Goal: Task Accomplishment & Management: Complete application form

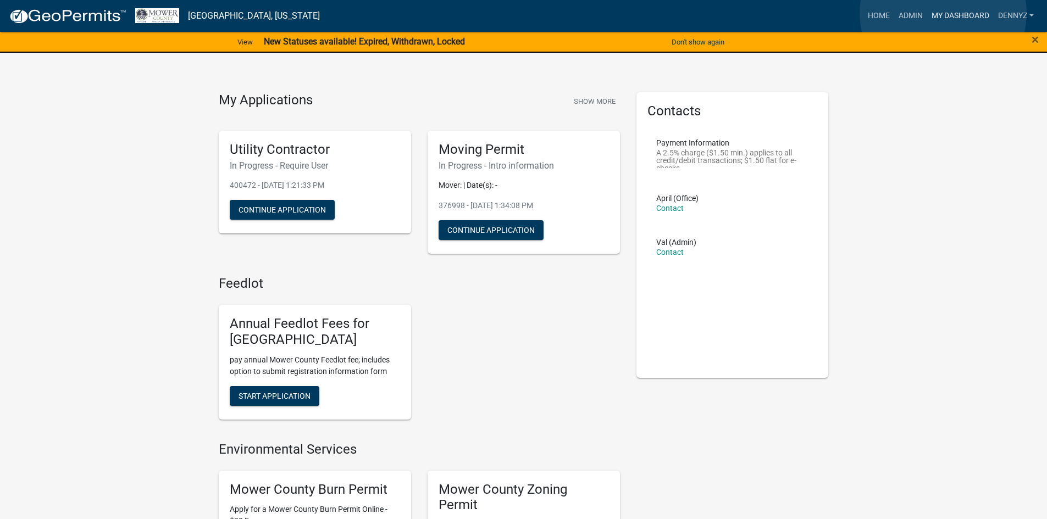
click at [943, 13] on link "My Dashboard" at bounding box center [960, 15] width 66 height 21
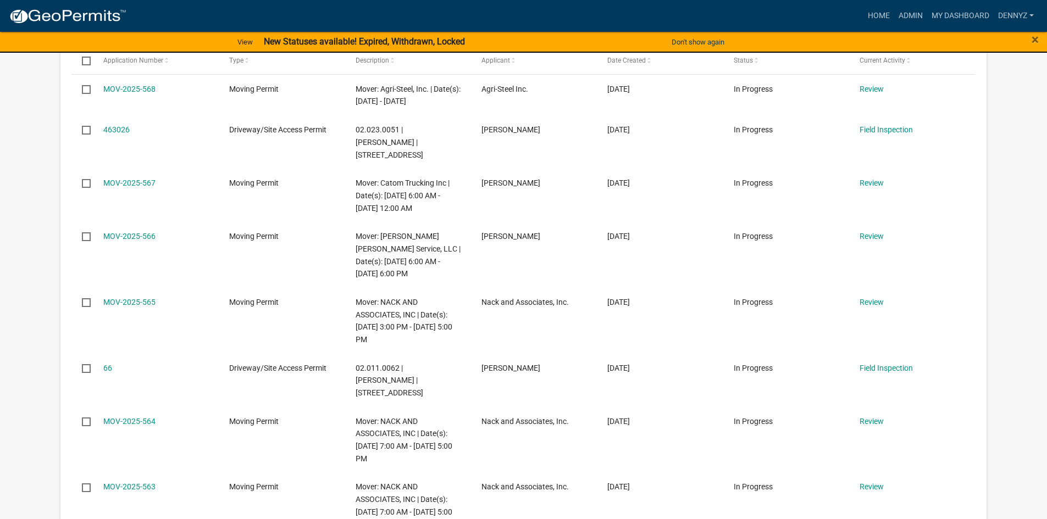
scroll to position [632, 0]
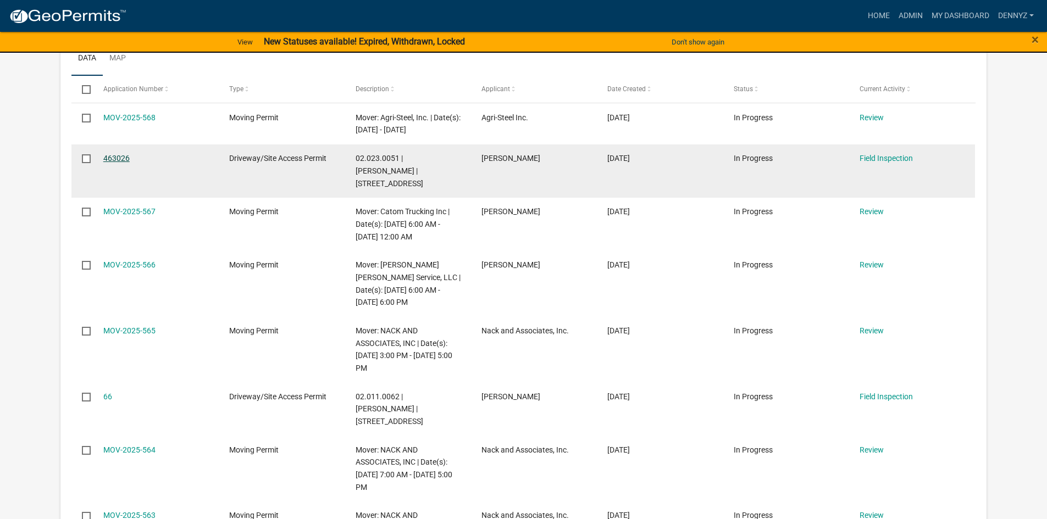
click at [114, 163] on link "463026" at bounding box center [116, 158] width 26 height 9
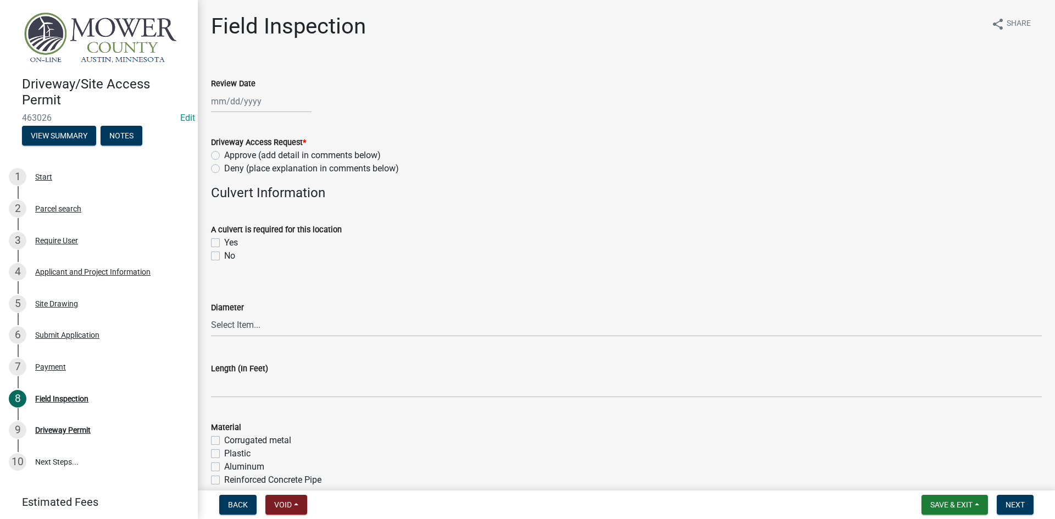
select select "8"
select select "2025"
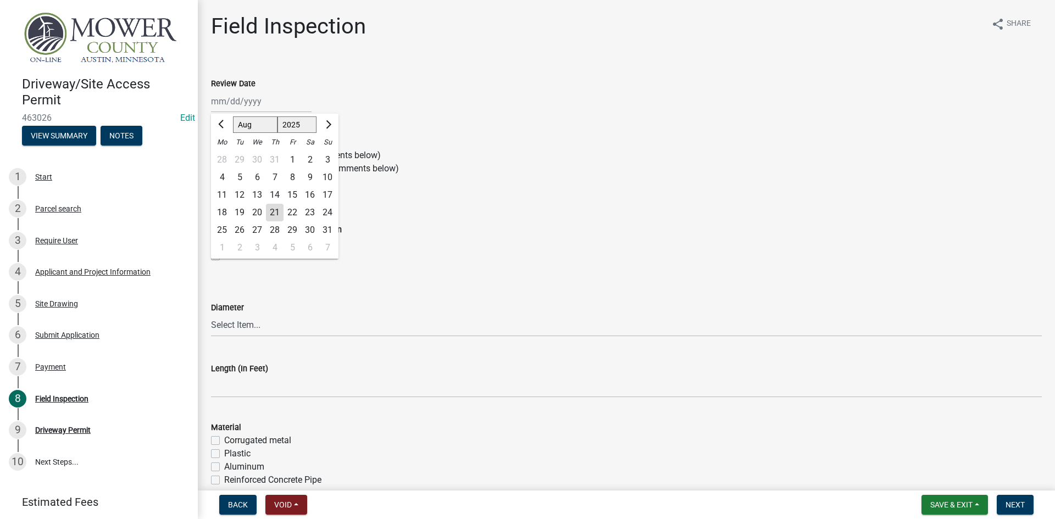
click at [237, 99] on div "[PERSON_NAME] Feb Mar Apr [PERSON_NAME][DATE] Oct Nov [DATE] 1526 1527 1528 152…" at bounding box center [261, 101] width 101 height 23
click at [273, 212] on div "21" at bounding box center [275, 213] width 18 height 18
type input "[DATE]"
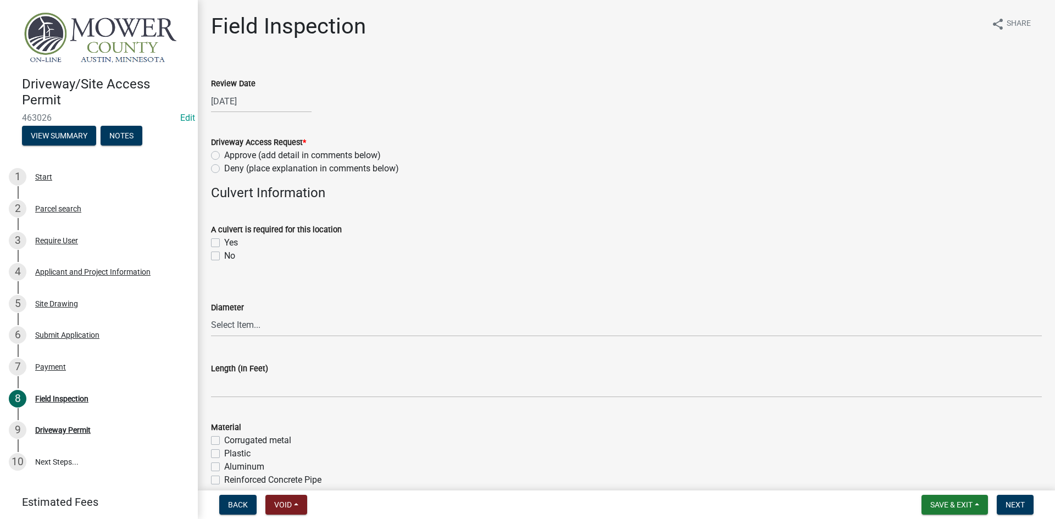
click at [224, 155] on label "Approve (add detail in comments below)" at bounding box center [302, 155] width 157 height 13
click at [224, 155] on input "Approve (add detail in comments below)" at bounding box center [227, 152] width 7 height 7
radio input "true"
click at [224, 243] on label "Yes" at bounding box center [231, 242] width 14 height 13
click at [224, 243] on input "Yes" at bounding box center [227, 239] width 7 height 7
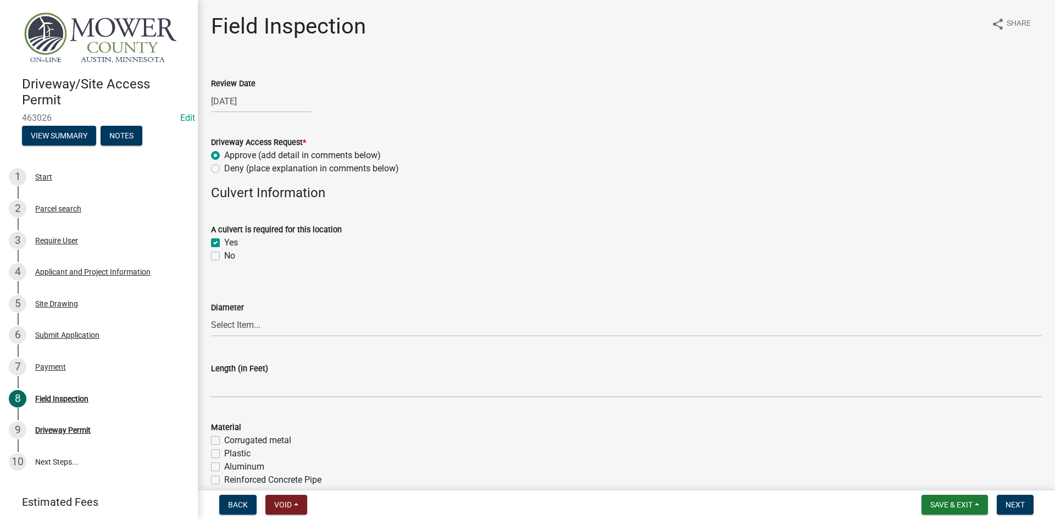
checkbox input "true"
checkbox input "false"
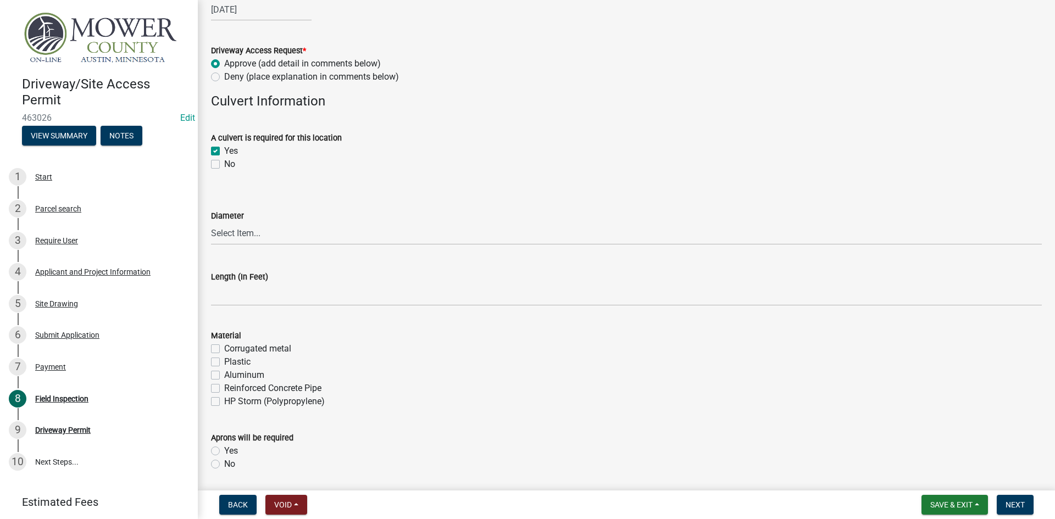
scroll to position [110, 0]
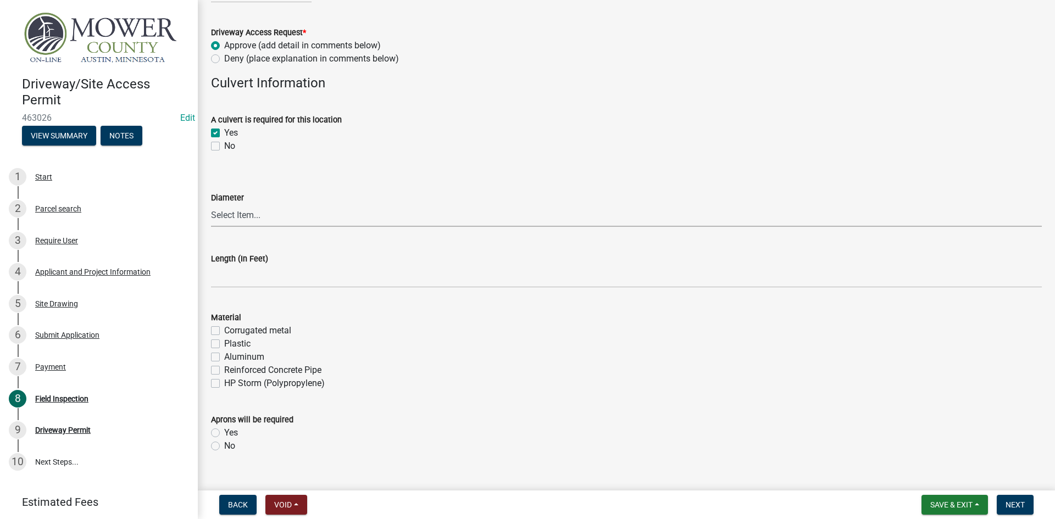
click at [262, 216] on select "Select Item... 15" 18" 24" 30" 36" 42" Other, see notes for detail" at bounding box center [626, 215] width 831 height 23
click at [211, 204] on select "Select Item... 15" 18" 24" 30" 36" 42" Other, see notes for detail" at bounding box center [626, 215] width 831 height 23
click at [242, 213] on select "Select Item... 15" 18" 24" 30" 36" 42" Other, see notes for detail" at bounding box center [626, 215] width 831 height 23
click at [211, 204] on select "Select Item... 15" 18" 24" 30" 36" 42" Other, see notes for detail" at bounding box center [626, 215] width 831 height 23
select select "7b962047-1235-42ac-bc25-7a0344b44464"
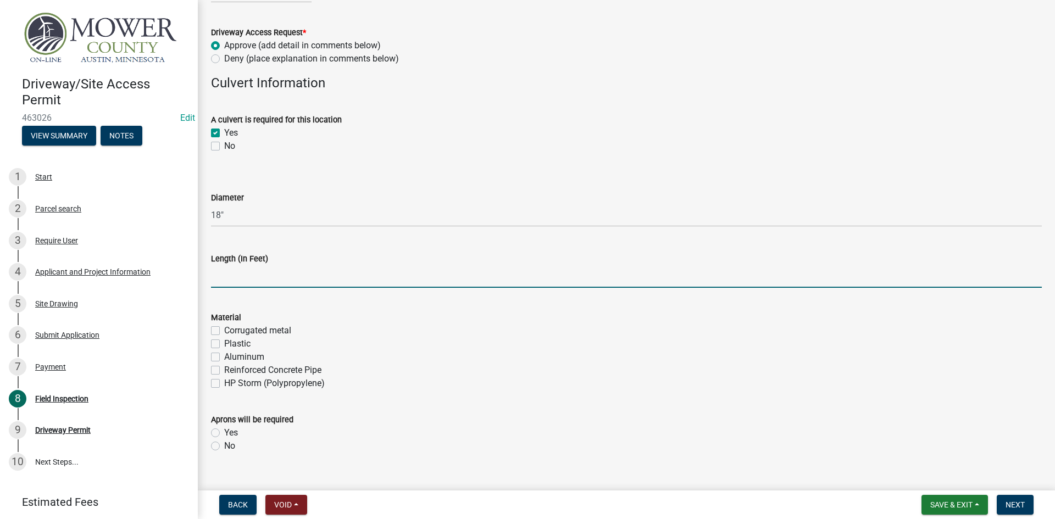
click at [238, 280] on input "text" at bounding box center [626, 276] width 831 height 23
type input "60"
click at [224, 386] on label "HP Storm (Polypropylene)" at bounding box center [274, 383] width 101 height 13
click at [224, 384] on input "HP Storm (Polypropylene)" at bounding box center [227, 380] width 7 height 7
checkbox input "true"
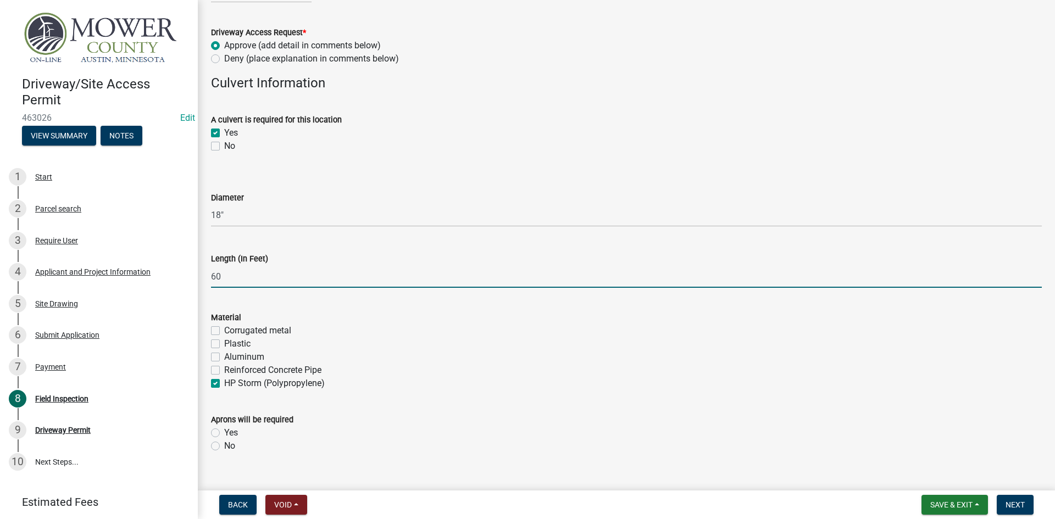
checkbox input "false"
checkbox input "true"
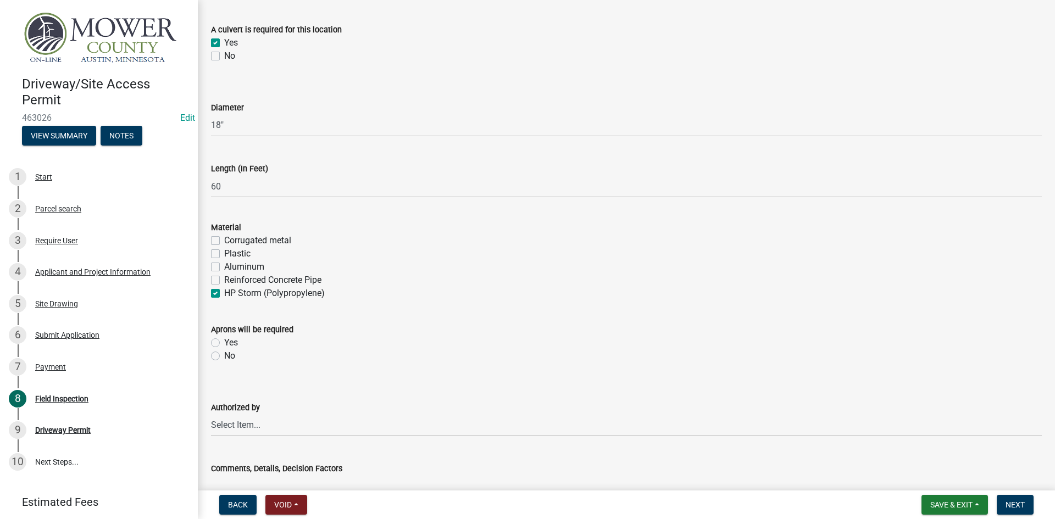
scroll to position [220, 0]
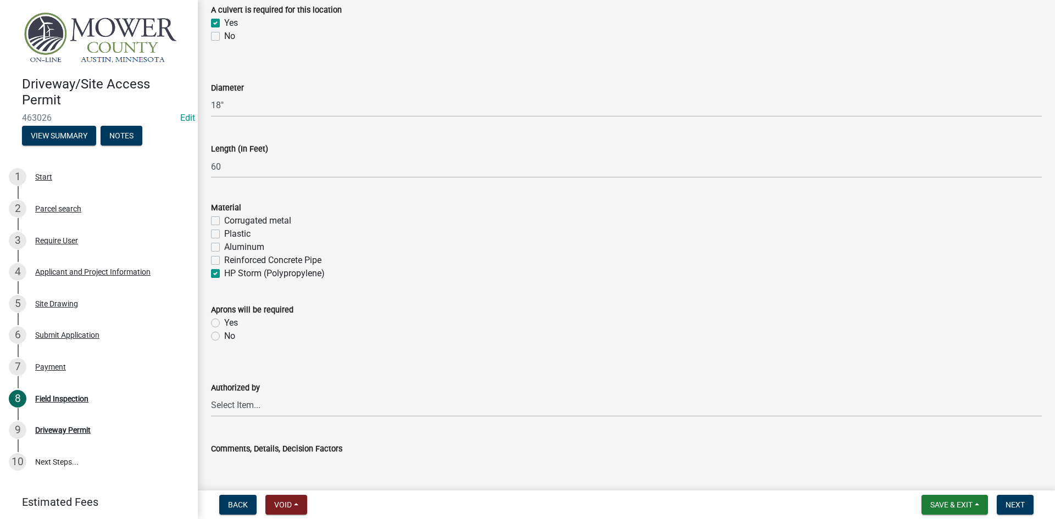
click at [214, 316] on div "Yes" at bounding box center [626, 322] width 831 height 13
click at [231, 405] on select "Select Item... [PERSON_NAME] [PERSON_NAME] [PERSON_NAME] [PERSON_NAME]" at bounding box center [626, 405] width 831 height 23
click at [211, 394] on select "Select Item... [PERSON_NAME] [PERSON_NAME] [PERSON_NAME] [PERSON_NAME]" at bounding box center [626, 405] width 831 height 23
select select "bdd17f9a-949a-458b-9837-fc44a27457aa"
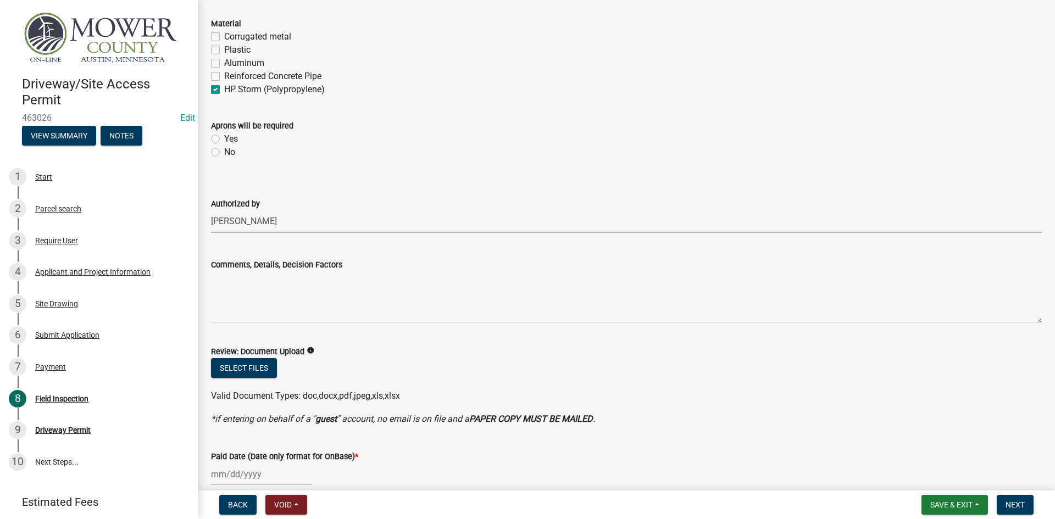
scroll to position [440, 0]
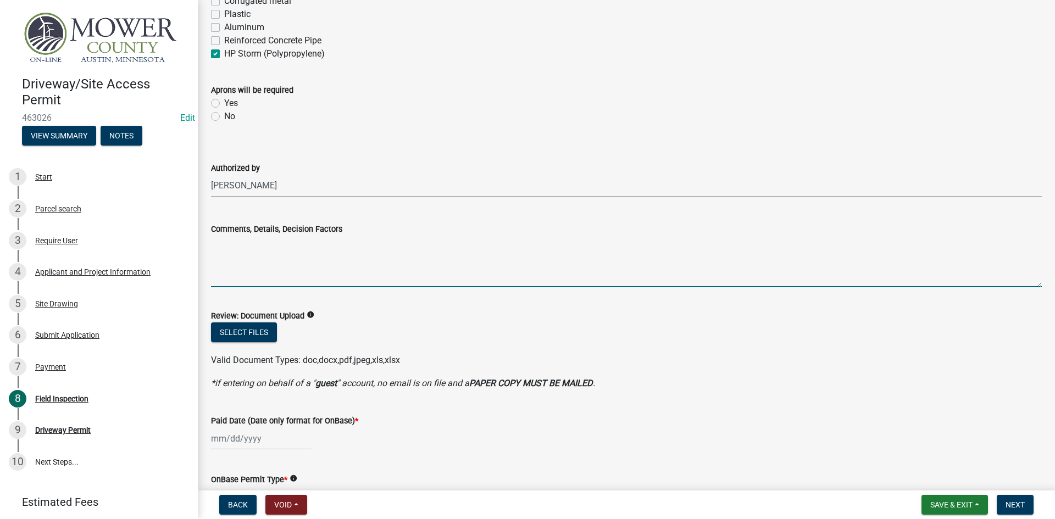
click at [224, 249] on textarea "Comments, Details, Decision Factors" at bounding box center [626, 262] width 831 height 52
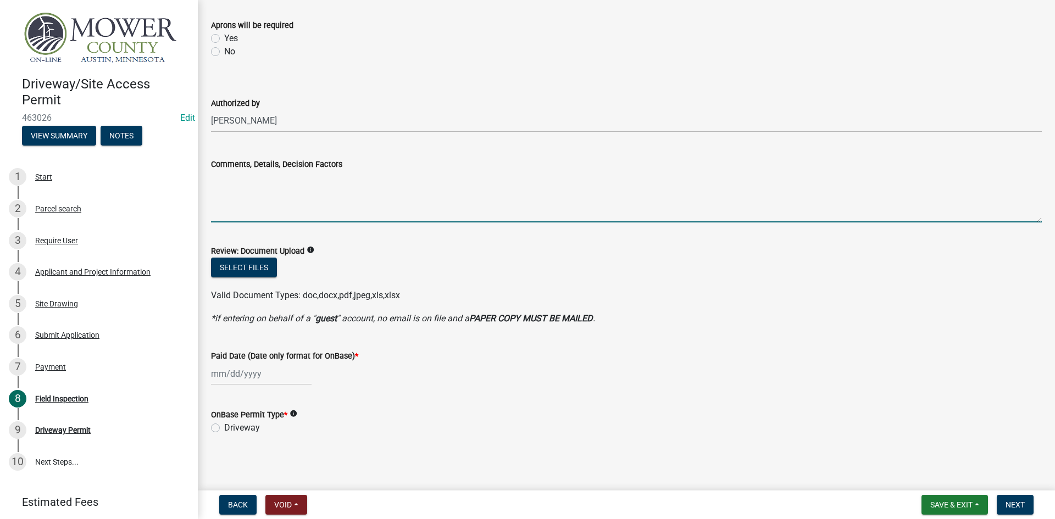
scroll to position [505, 0]
click at [110, 268] on div "Applicant and Project Information" at bounding box center [92, 272] width 115 height 8
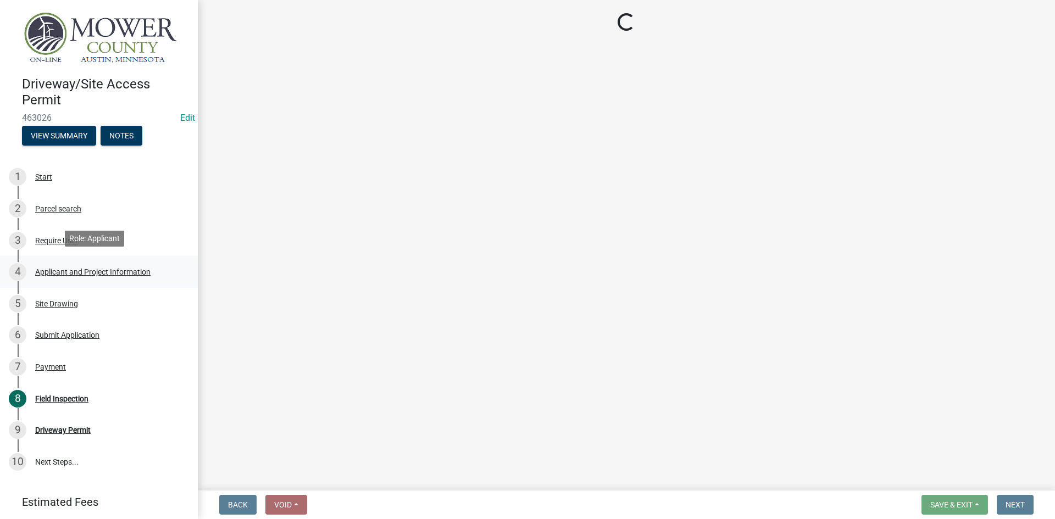
scroll to position [0, 0]
select select "2983d957-afea-407a-90bf-2d9ef26041bf"
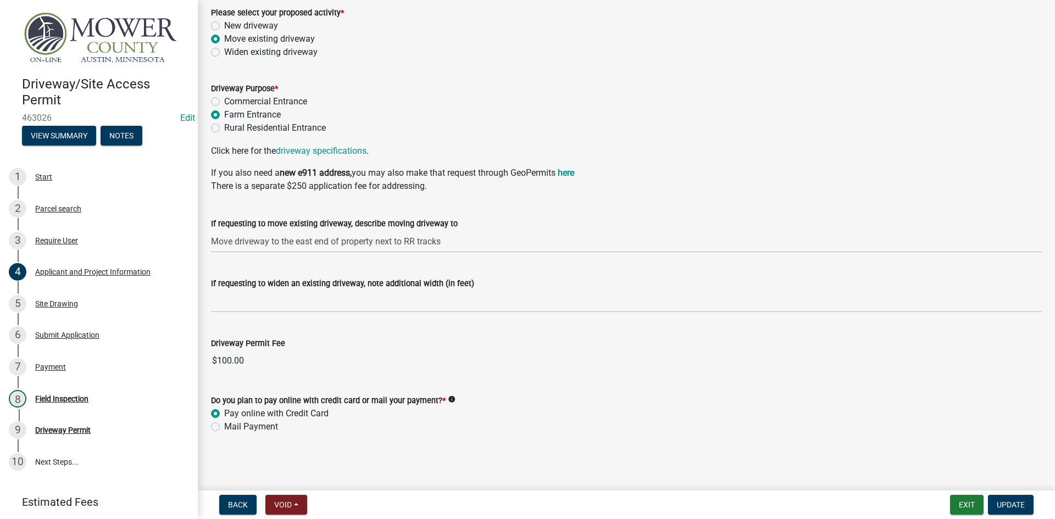
click at [171, 77] on h4 "Driveway/Site Access Permit" at bounding box center [105, 92] width 167 height 32
click at [643, 146] on p "Click here for the driveway specifications ." at bounding box center [626, 150] width 831 height 13
click at [60, 395] on div "Field Inspection" at bounding box center [61, 399] width 53 height 8
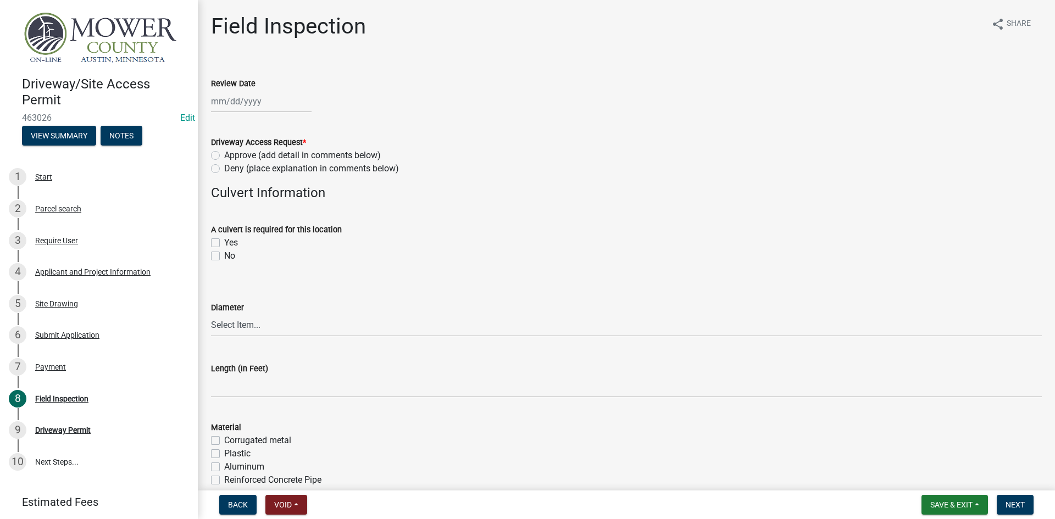
click at [233, 96] on div at bounding box center [261, 101] width 101 height 23
select select "8"
select select "2025"
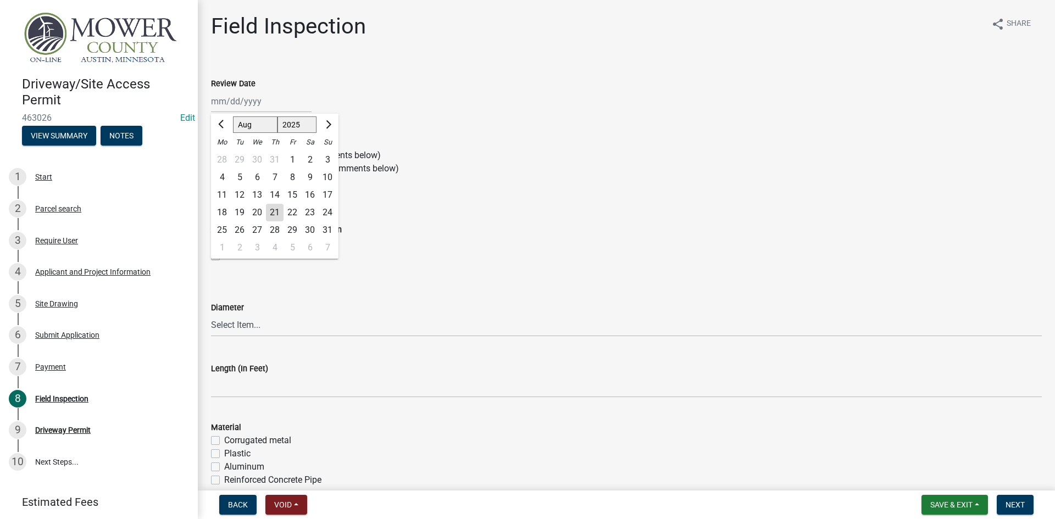
click at [274, 213] on div "21" at bounding box center [275, 213] width 18 height 18
type input "[DATE]"
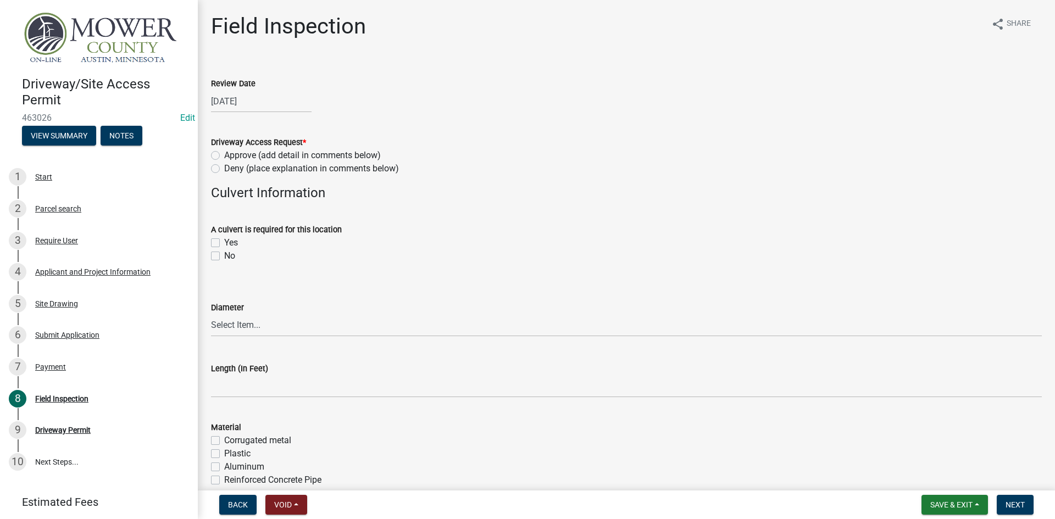
click at [224, 155] on label "Approve (add detail in comments below)" at bounding box center [302, 155] width 157 height 13
click at [224, 155] on input "Approve (add detail in comments below)" at bounding box center [227, 152] width 7 height 7
radio input "true"
click at [216, 237] on div "Yes" at bounding box center [626, 242] width 831 height 13
click at [224, 238] on label "Yes" at bounding box center [231, 242] width 14 height 13
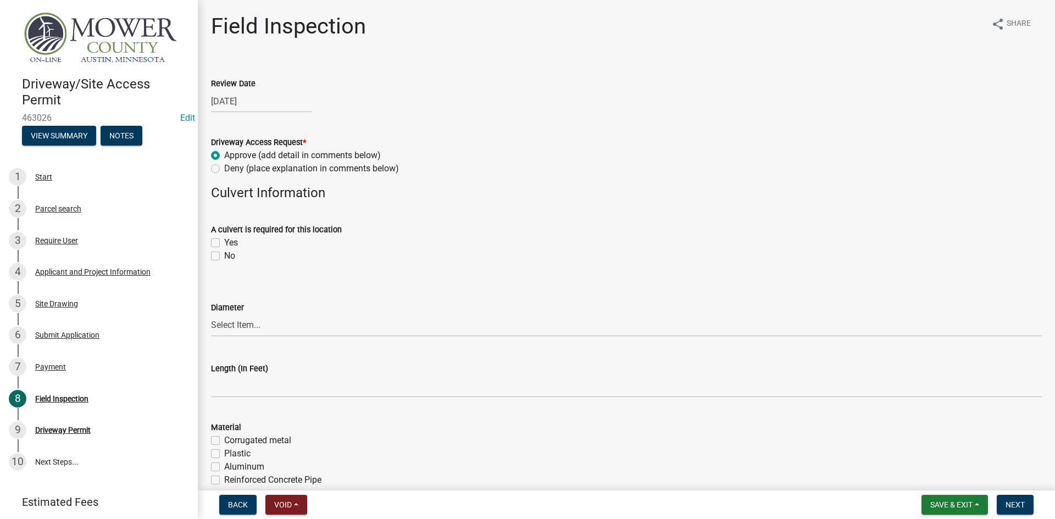
click at [224, 238] on input "Yes" at bounding box center [227, 239] width 7 height 7
checkbox input "true"
checkbox input "false"
click at [229, 327] on select "Select Item... 15" 18" 24" 30" 36" 42" Other, see notes for detail" at bounding box center [626, 325] width 831 height 23
click at [211, 314] on select "Select Item... 15" 18" 24" 30" 36" 42" Other, see notes for detail" at bounding box center [626, 325] width 831 height 23
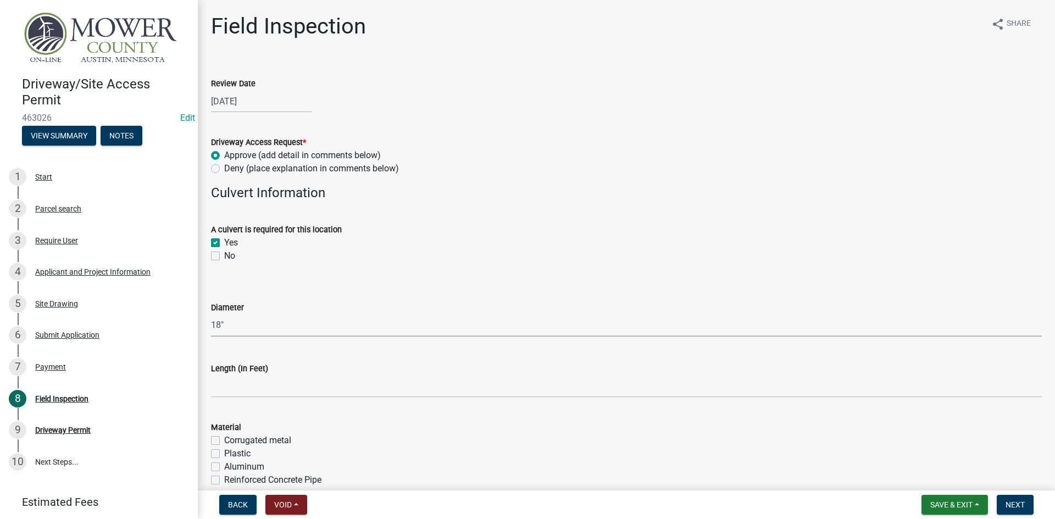
select select "7b962047-1235-42ac-bc25-7a0344b44464"
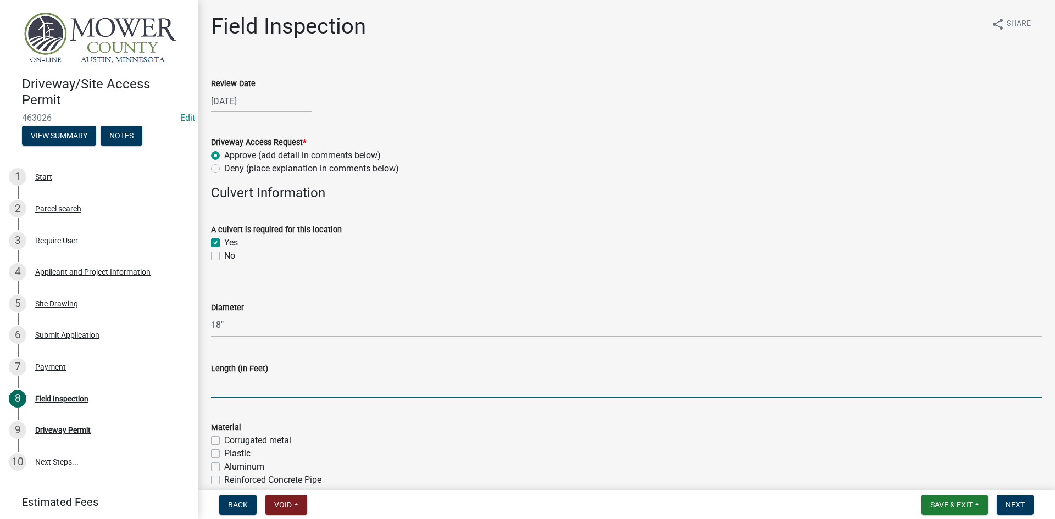
click at [227, 386] on input "text" at bounding box center [626, 386] width 831 height 23
type input "60"
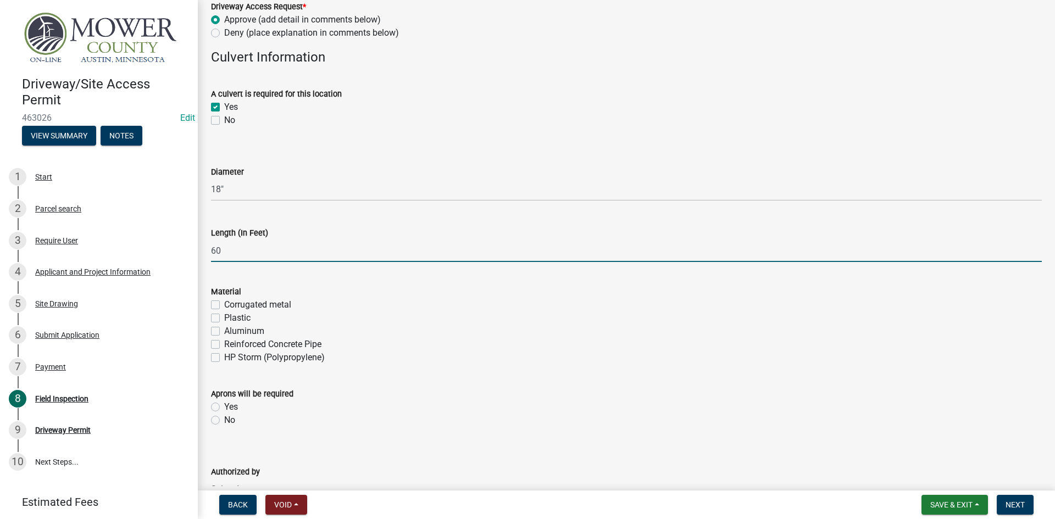
scroll to position [165, 0]
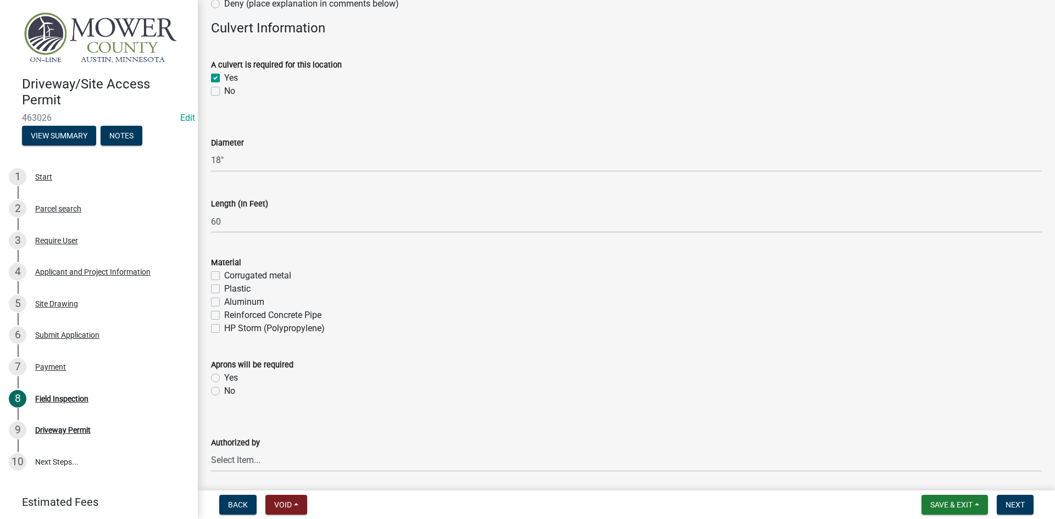
click at [224, 329] on label "HP Storm (Polypropylene)" at bounding box center [274, 328] width 101 height 13
click at [224, 329] on input "HP Storm (Polypropylene)" at bounding box center [227, 325] width 7 height 7
checkbox input "true"
checkbox input "false"
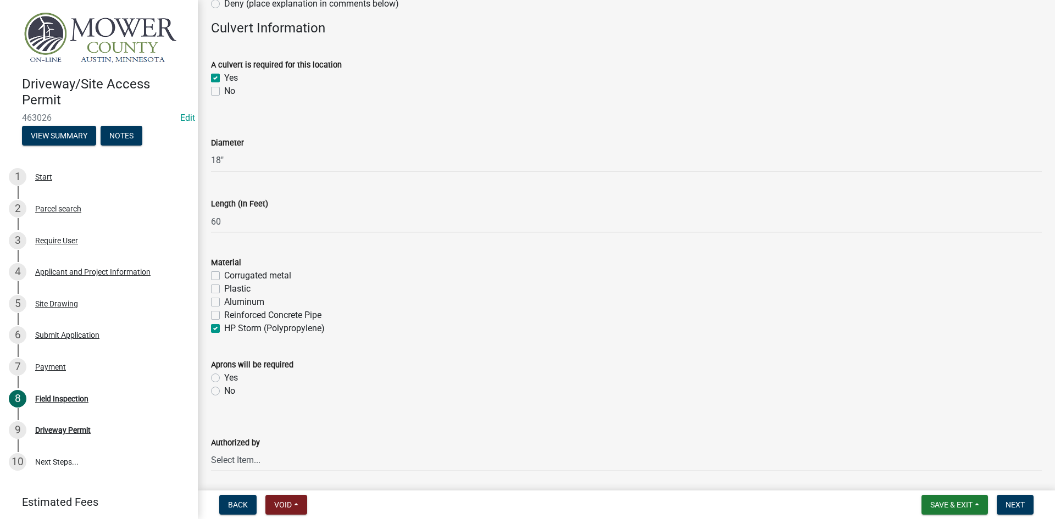
checkbox input "false"
checkbox input "true"
click at [224, 376] on label "Yes" at bounding box center [231, 377] width 14 height 13
click at [224, 376] on input "Yes" at bounding box center [227, 374] width 7 height 7
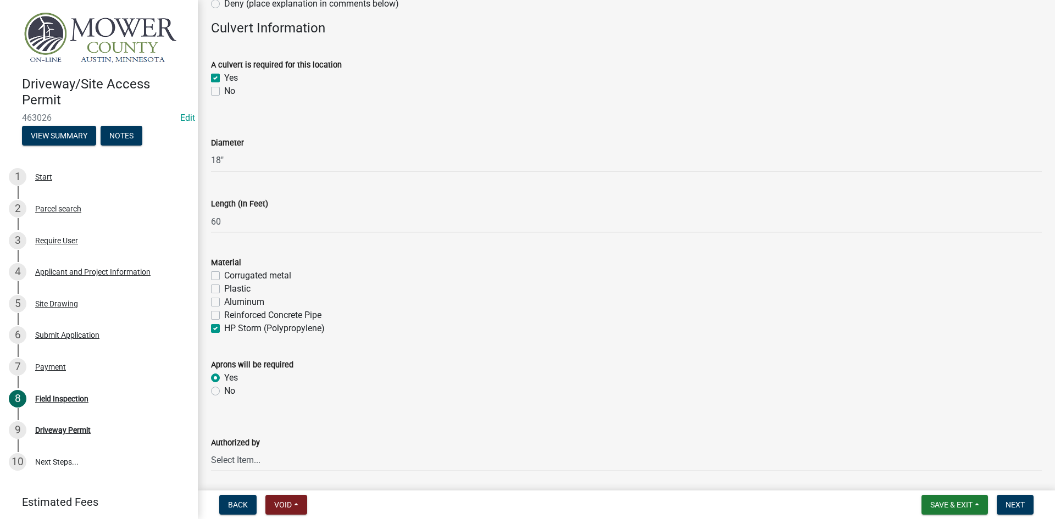
radio input "true"
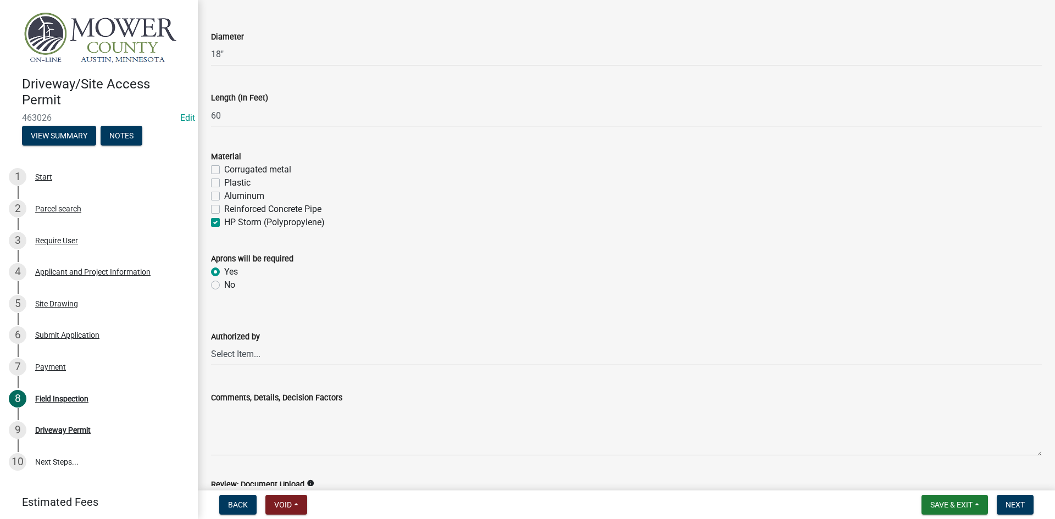
scroll to position [275, 0]
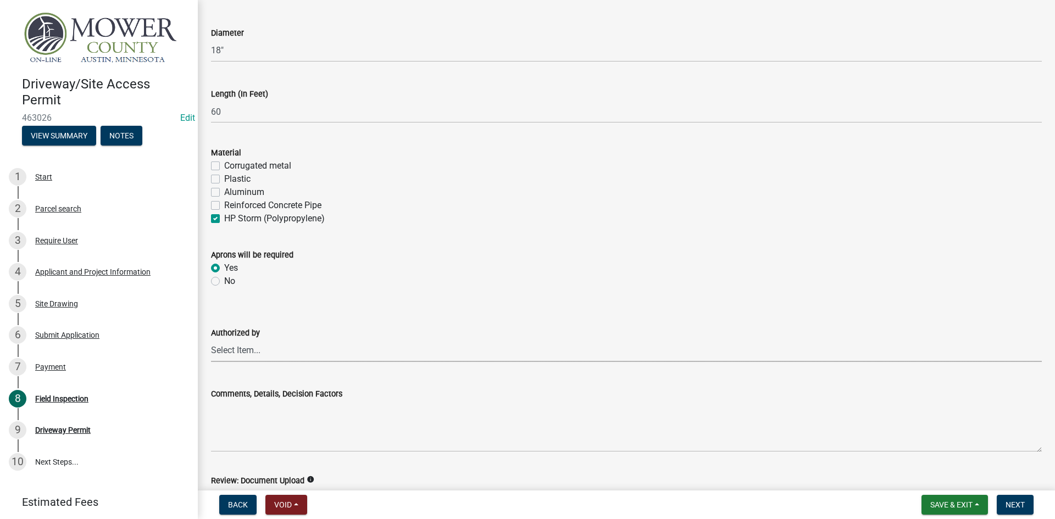
click at [226, 351] on select "Select Item... [PERSON_NAME] [PERSON_NAME] [PERSON_NAME] [PERSON_NAME]" at bounding box center [626, 351] width 831 height 23
click at [211, 340] on select "Select Item... [PERSON_NAME] [PERSON_NAME] [PERSON_NAME] [PERSON_NAME]" at bounding box center [626, 351] width 831 height 23
select select "bdd17f9a-949a-458b-9837-fc44a27457aa"
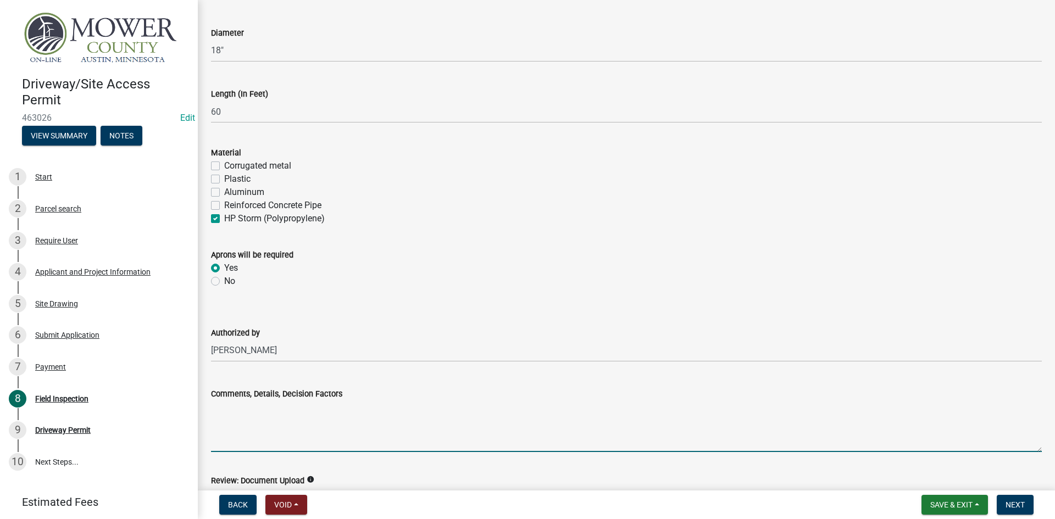
click at [221, 409] on textarea "Comments, Details, Decision Factors" at bounding box center [626, 427] width 831 height 52
click at [220, 409] on textarea "Comments, Details, Decision Factors" at bounding box center [626, 427] width 831 height 52
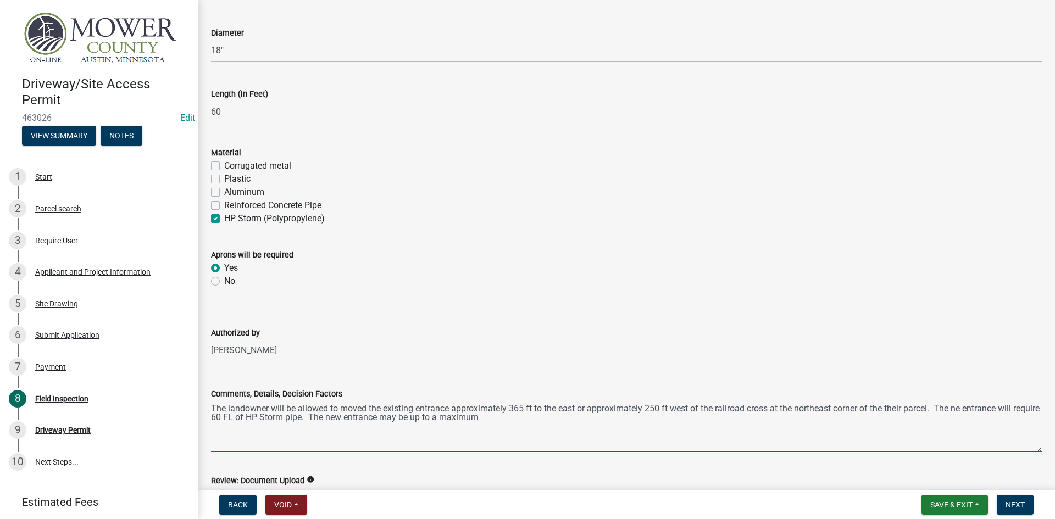
click at [436, 419] on textarea "The landowner will be allowed to moved the existing entrance approximately 365 …" at bounding box center [626, 427] width 831 height 52
click at [521, 419] on textarea "The landowner will be allowed to moved the existing entrance approximately 365 …" at bounding box center [626, 427] width 831 height 52
click at [652, 416] on textarea "The landowner will be allowed to moved the existing entrance approximately 365 …" at bounding box center [626, 427] width 831 height 52
click at [744, 418] on textarea "The landowner will be allowed to moved the existing entrance approximately 365 …" at bounding box center [626, 427] width 831 height 52
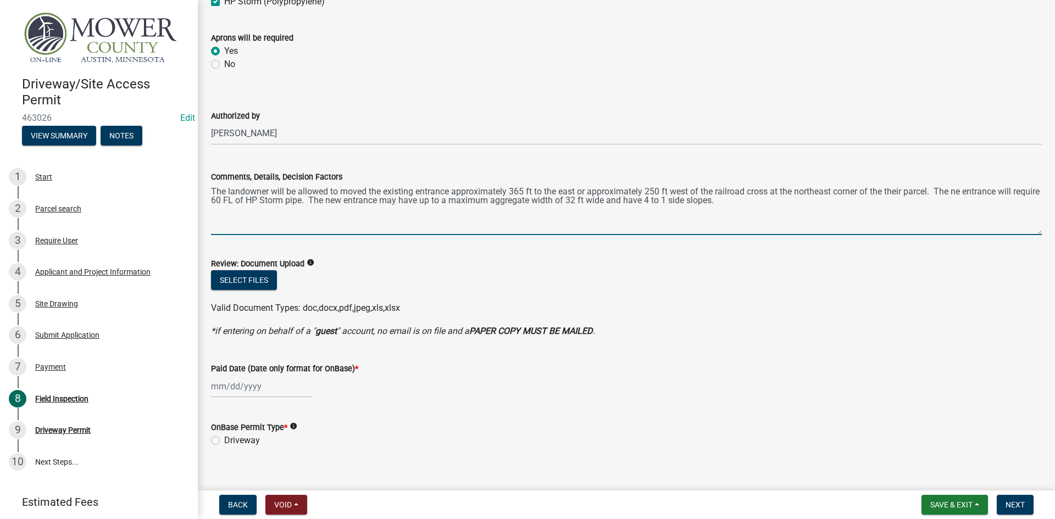
scroll to position [505, 0]
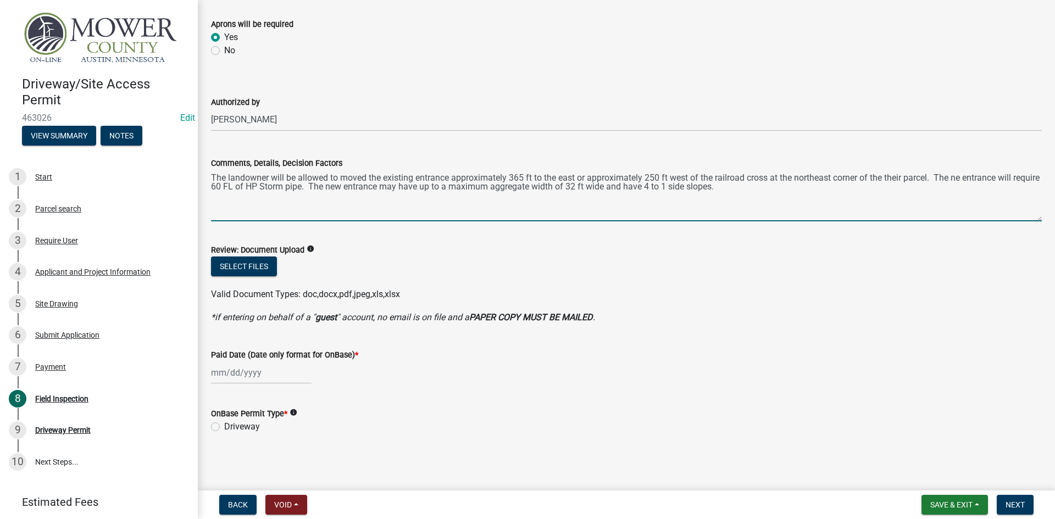
type textarea "The landowner will be allowed to moved the existing entrance approximately 365 …"
select select "8"
select select "2025"
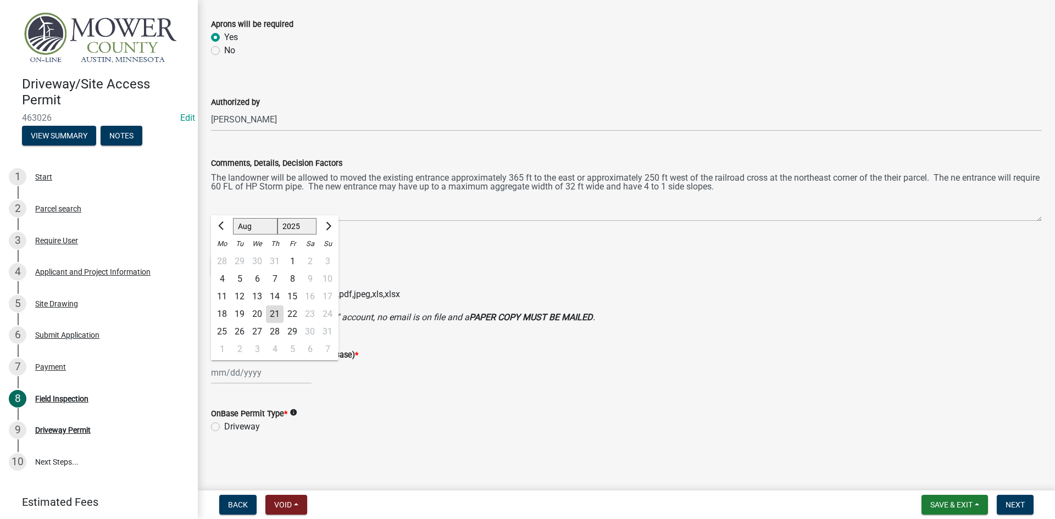
click at [249, 374] on div "[PERSON_NAME] Feb Mar Apr [PERSON_NAME][DATE] Oct Nov [DATE] 1526 1527 1528 152…" at bounding box center [261, 373] width 101 height 23
click at [274, 313] on div "21" at bounding box center [275, 314] width 18 height 18
type input "[DATE]"
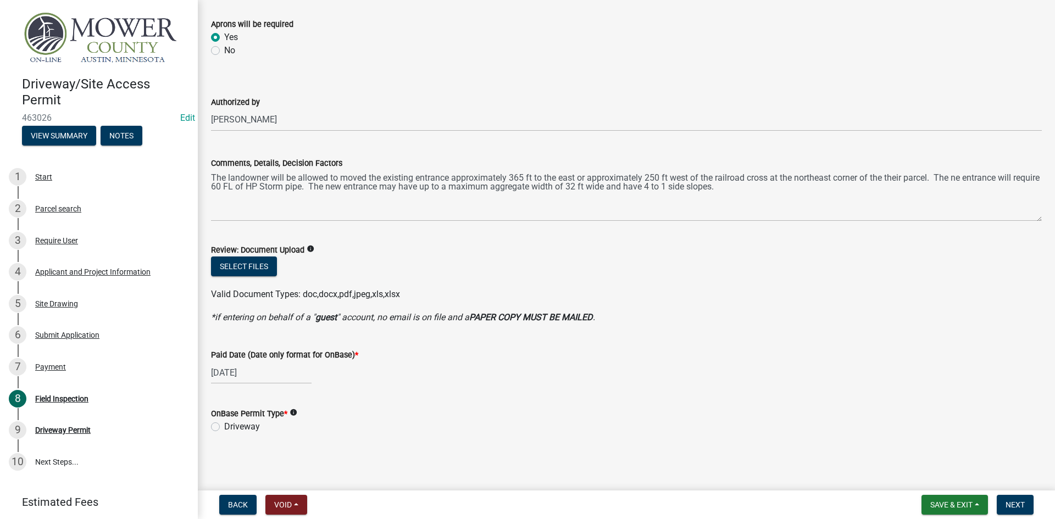
click at [224, 427] on label "Driveway" at bounding box center [242, 426] width 36 height 13
click at [224, 427] on input "Driveway" at bounding box center [227, 423] width 7 height 7
radio input "true"
click at [1010, 504] on span "Next" at bounding box center [1014, 505] width 19 height 9
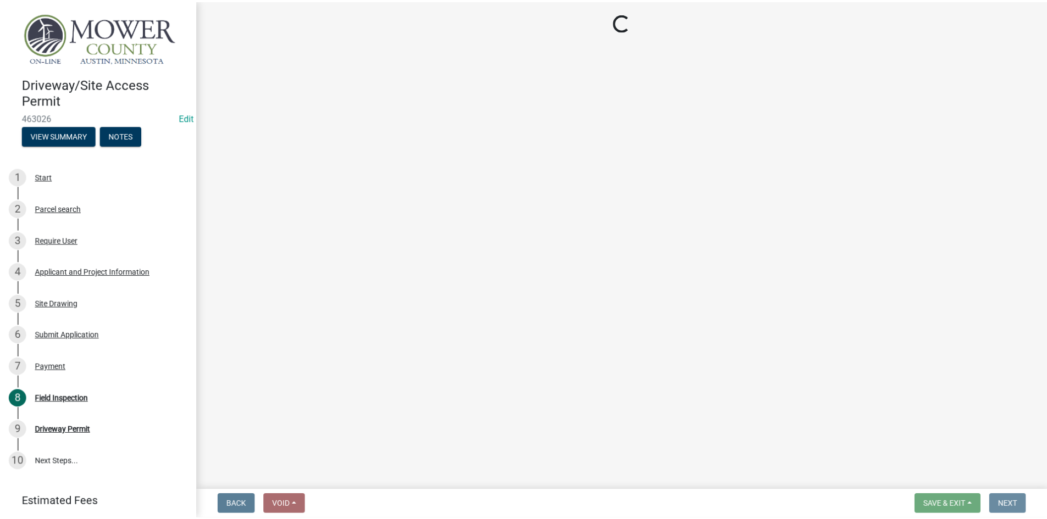
scroll to position [0, 0]
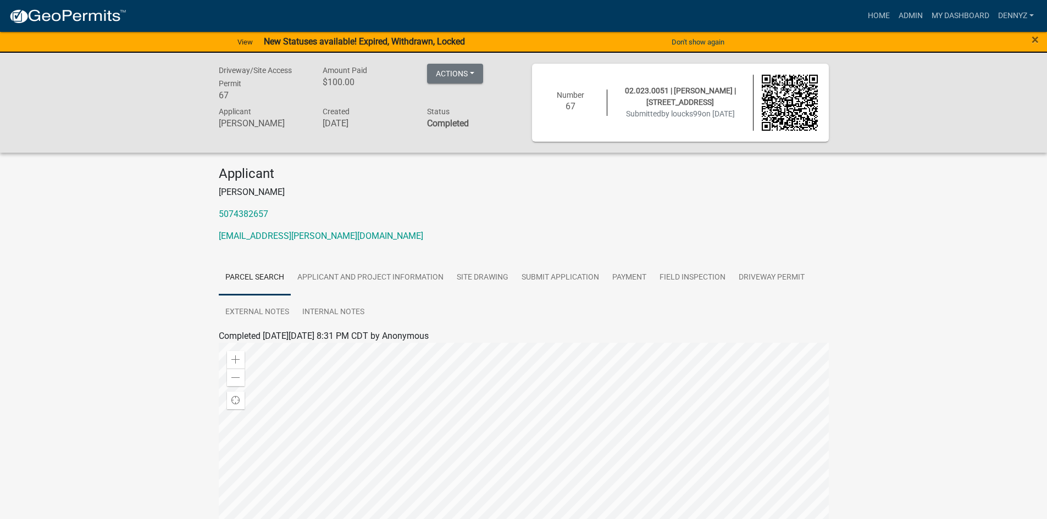
click at [963, 243] on div "Driveway/Site Access Permit 67 Amount Paid $100.00 Actions View receipt Printer…" at bounding box center [523, 383] width 1047 height 660
